Goal: Navigation & Orientation: Find specific page/section

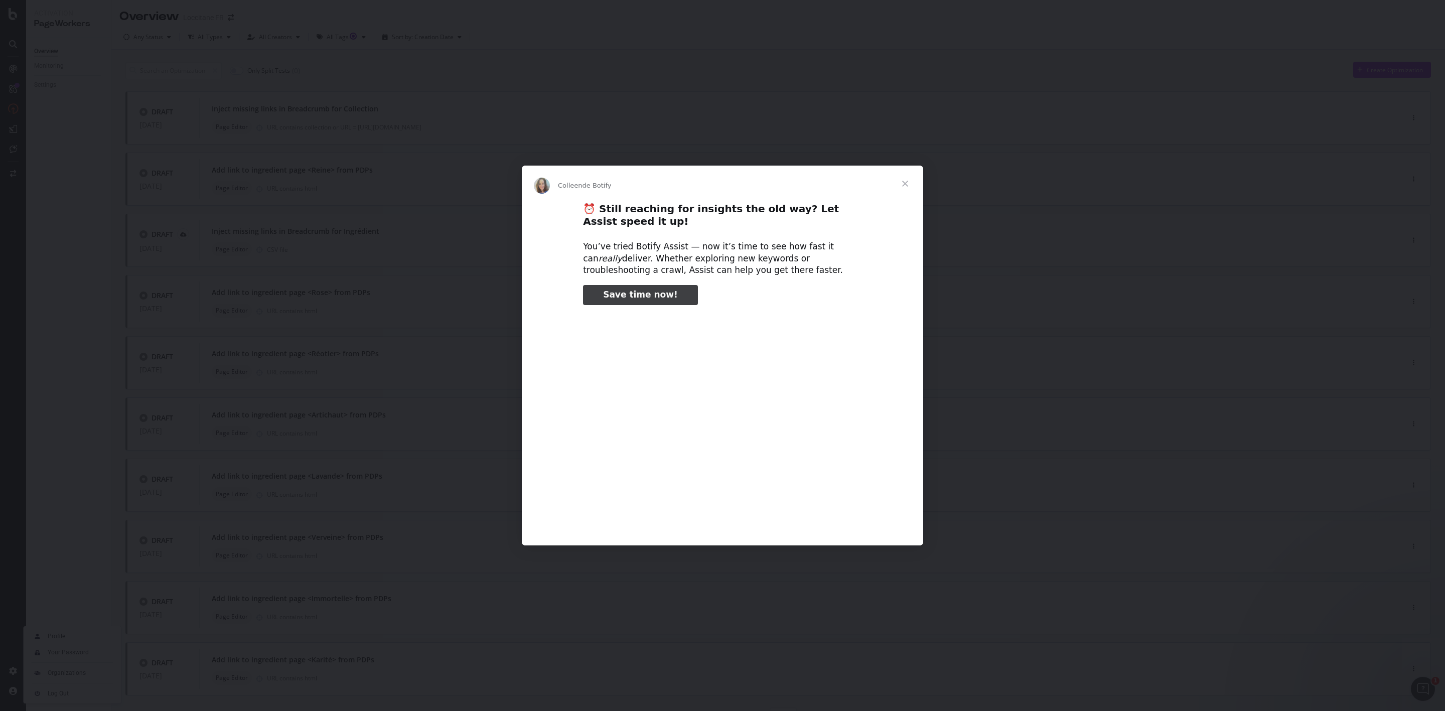
type input "450751"
click at [899, 183] on span "Fermer" at bounding box center [905, 184] width 36 height 36
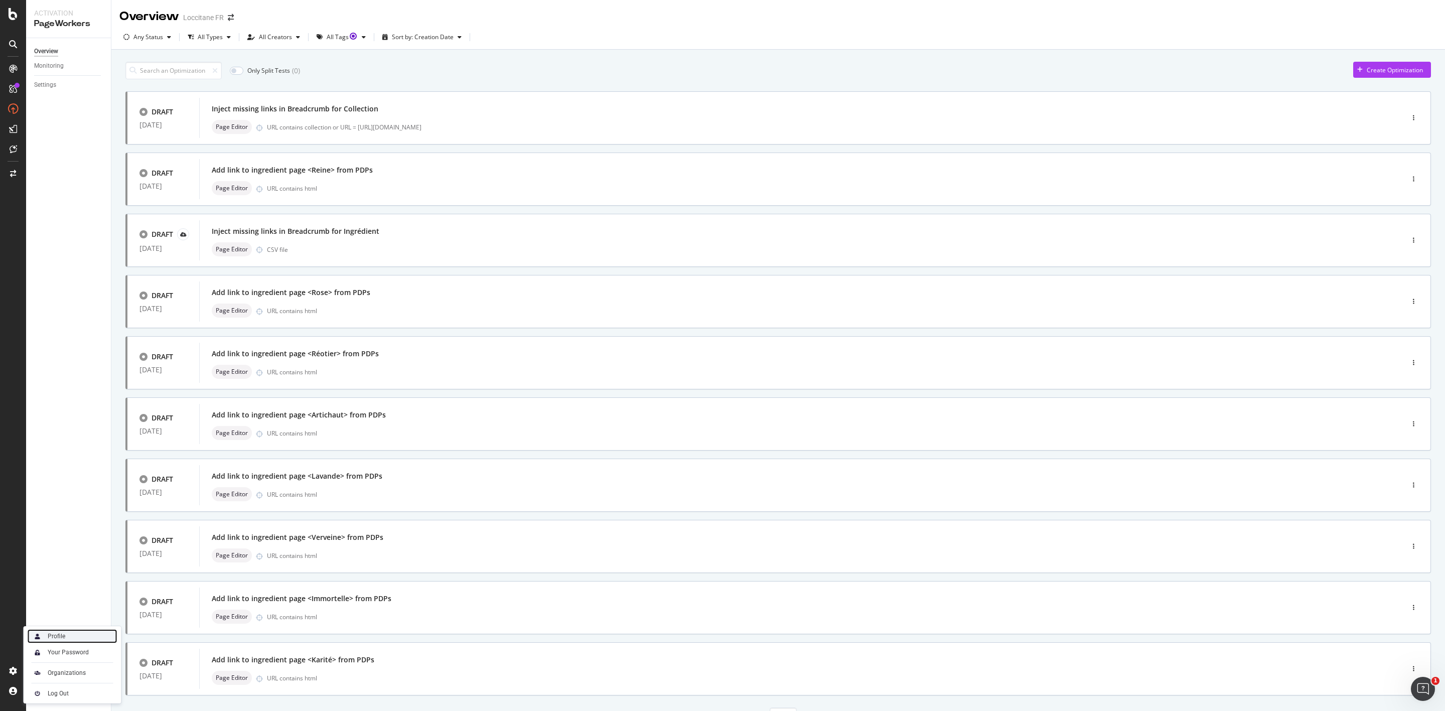
click at [60, 637] on div "Profile" at bounding box center [57, 636] width 18 height 8
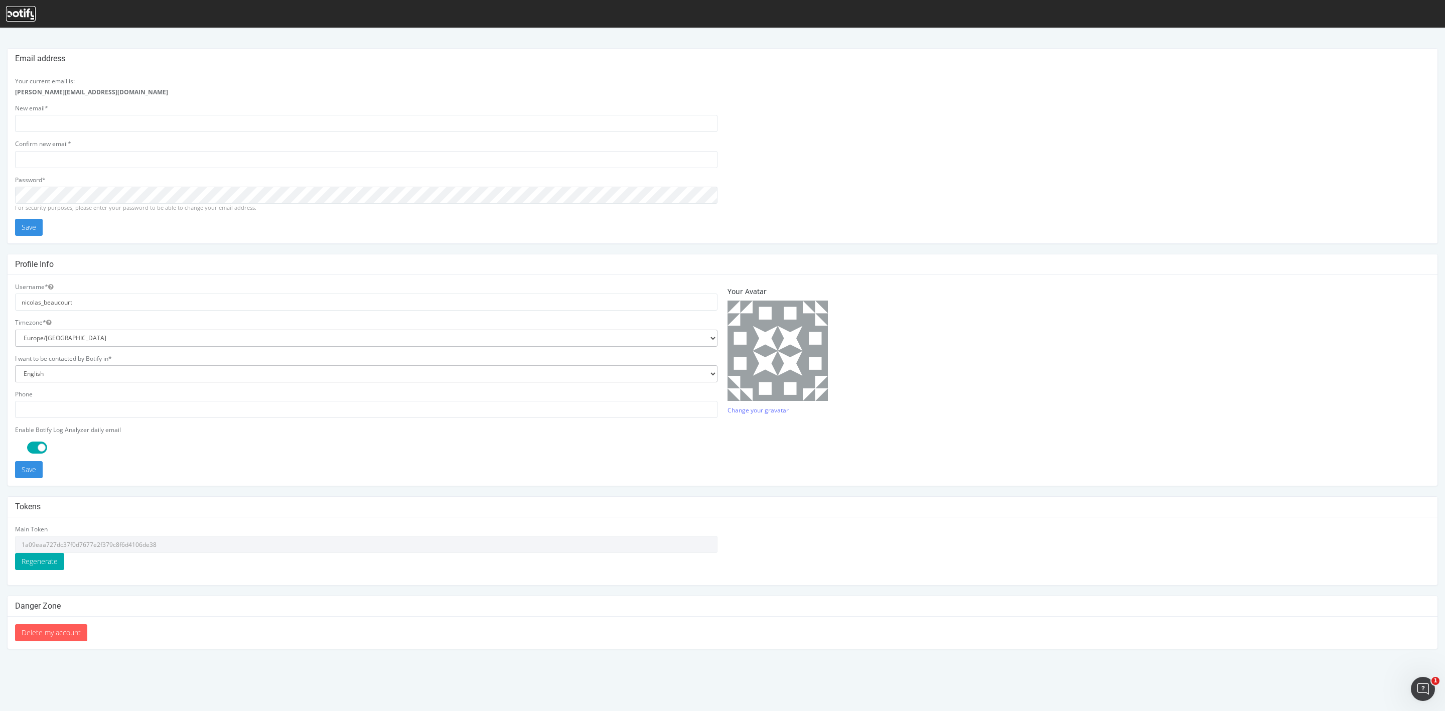
click at [19, 9] on icon at bounding box center [21, 14] width 30 height 11
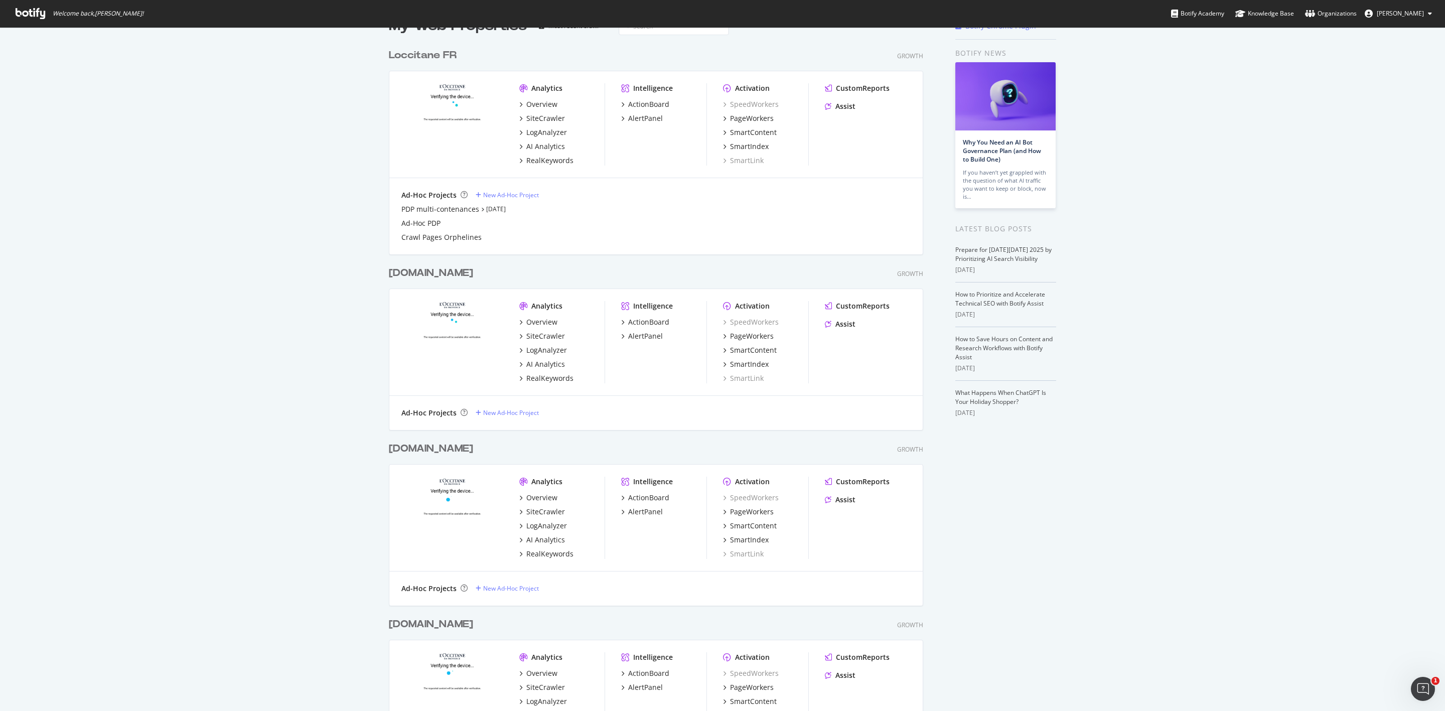
scroll to position [23, 0]
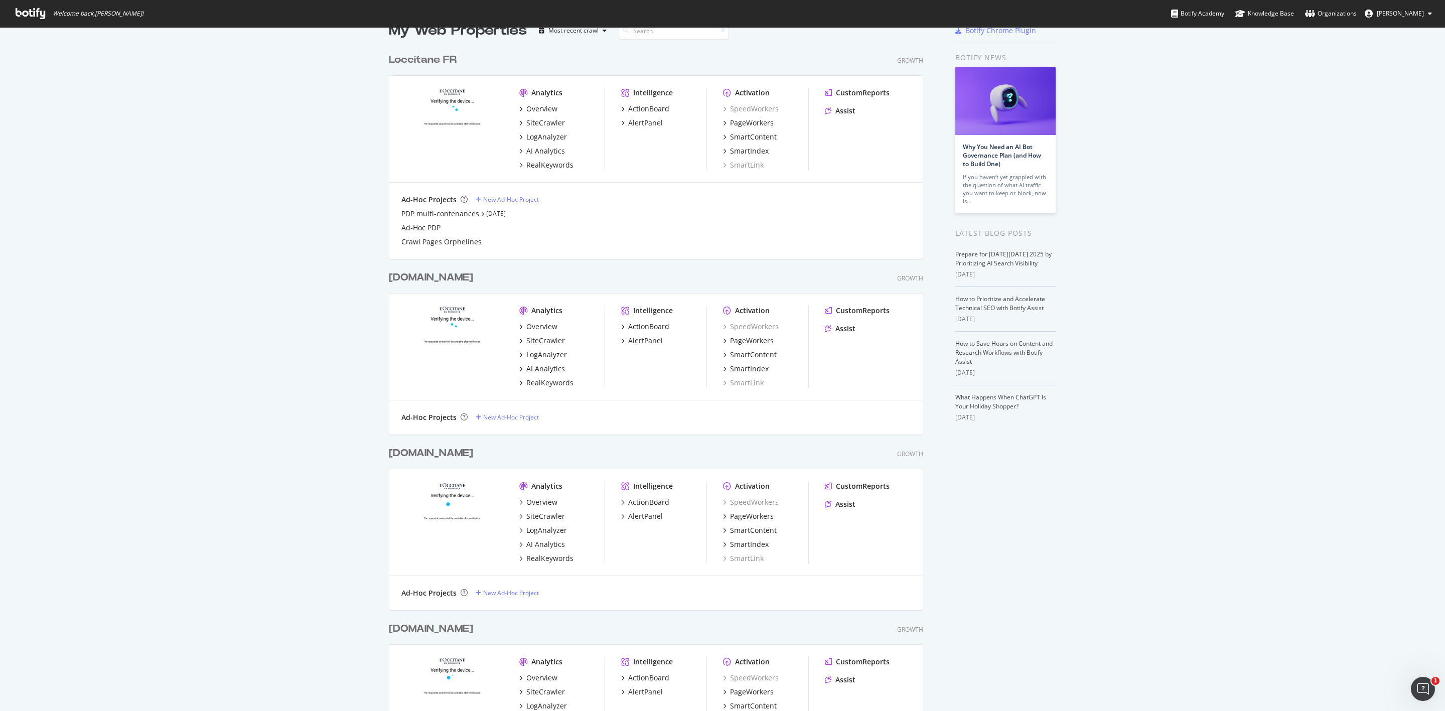
click at [35, 5] on span "Welcome back, [PERSON_NAME] !" at bounding box center [80, 13] width 144 height 27
click at [113, 17] on span "Welcome back, [PERSON_NAME] !" at bounding box center [98, 14] width 91 height 8
click at [117, 12] on span "Welcome back, [PERSON_NAME] !" at bounding box center [98, 14] width 91 height 8
click at [35, 19] on icon at bounding box center [31, 13] width 30 height 11
click at [1417, 2] on ul "Botify Academy Knowledge Base Organizations [PERSON_NAME]" at bounding box center [1308, 13] width 274 height 27
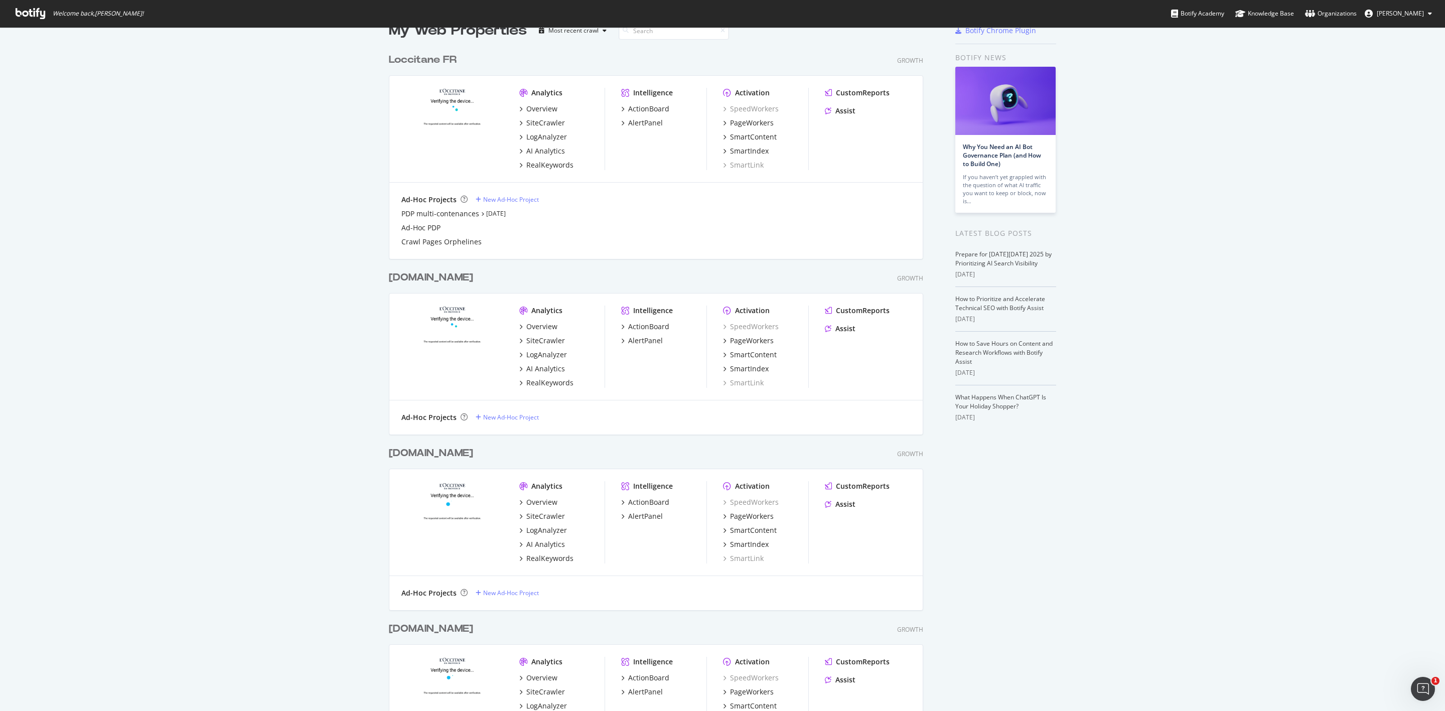
click at [1414, 8] on button "[PERSON_NAME]" at bounding box center [1398, 14] width 83 height 16
click at [1359, 124] on div "See all Organizations" at bounding box center [1348, 123] width 183 height 15
